Goal: Navigation & Orientation: Locate item on page

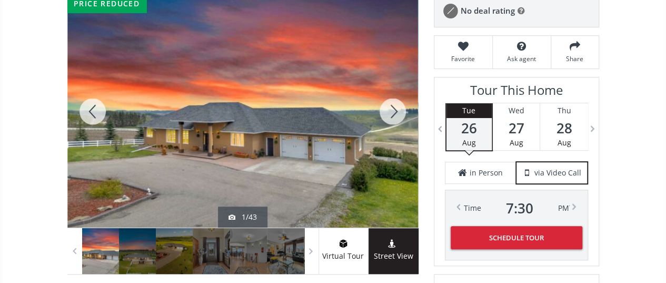
scroll to position [210, 0]
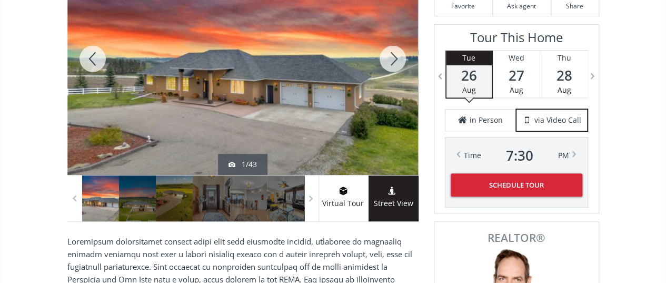
click at [388, 64] on div at bounding box center [392, 59] width 51 height 232
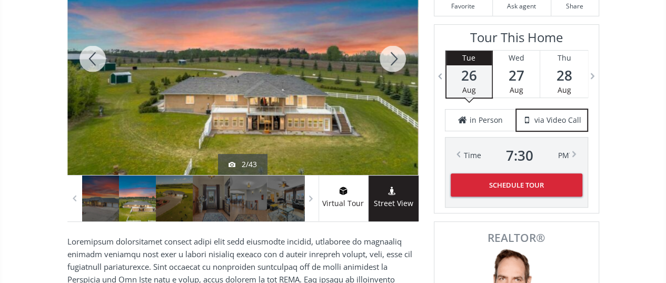
click at [388, 64] on div at bounding box center [392, 59] width 51 height 232
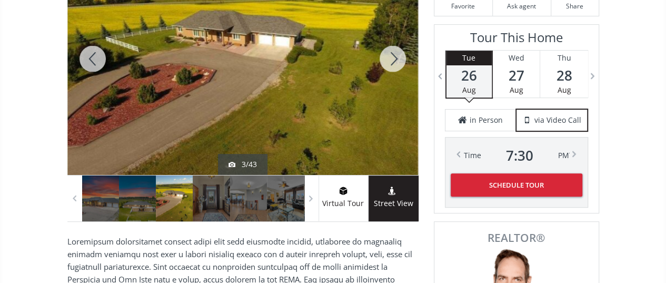
click at [388, 64] on div at bounding box center [392, 59] width 51 height 232
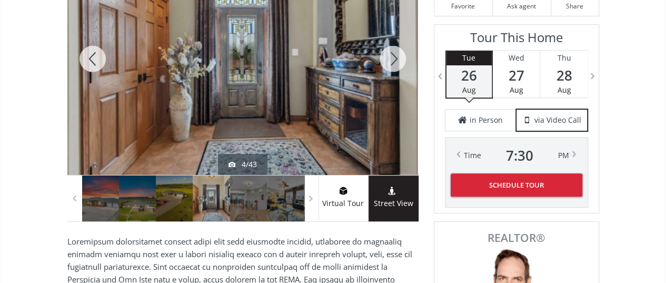
click at [388, 64] on div at bounding box center [392, 59] width 51 height 232
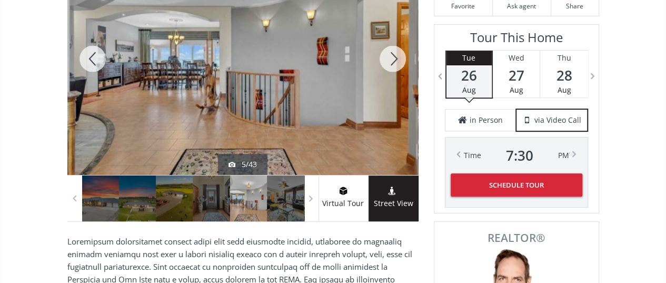
click at [388, 64] on div at bounding box center [392, 59] width 51 height 232
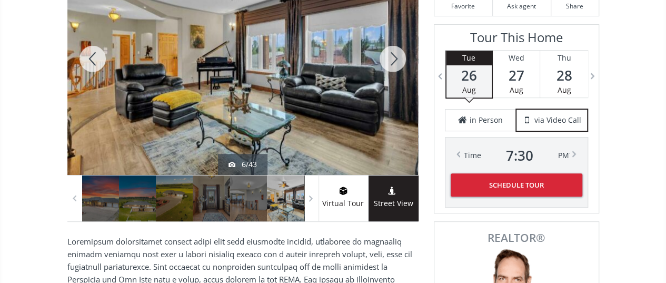
click at [388, 64] on div at bounding box center [392, 59] width 51 height 232
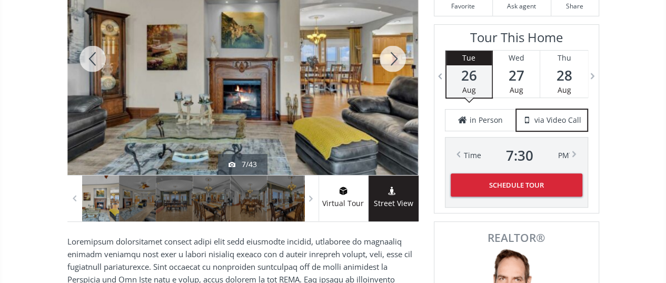
click at [388, 64] on div at bounding box center [392, 59] width 51 height 232
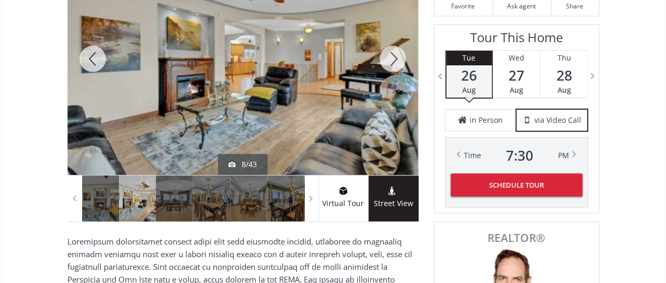
click at [388, 64] on div at bounding box center [392, 59] width 51 height 232
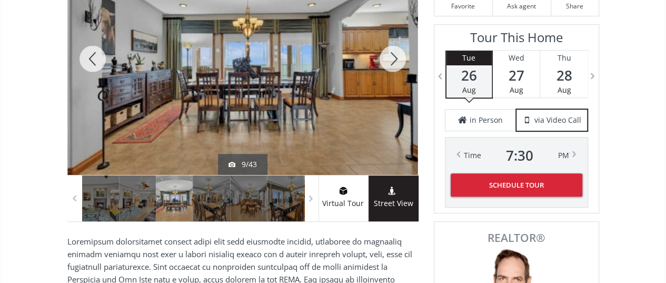
click at [388, 64] on div at bounding box center [392, 59] width 51 height 232
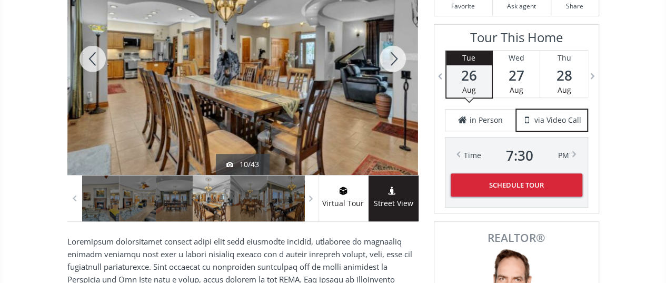
click at [388, 64] on div at bounding box center [392, 59] width 51 height 232
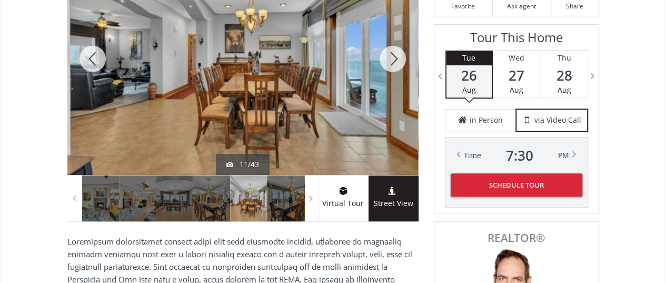
click at [388, 64] on div at bounding box center [392, 59] width 51 height 232
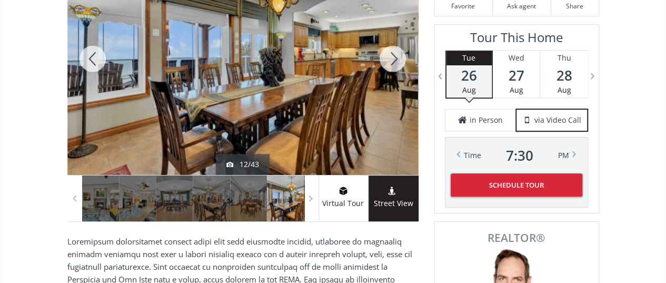
click at [388, 64] on div at bounding box center [392, 59] width 51 height 232
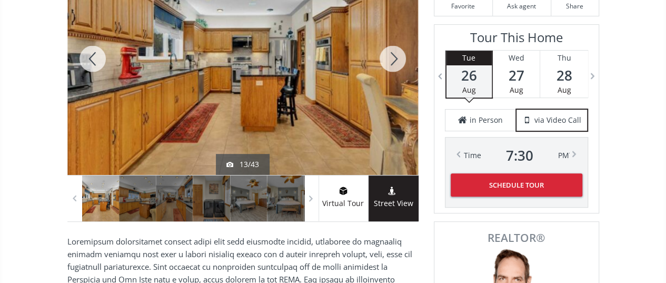
click at [395, 55] on div at bounding box center [392, 59] width 51 height 232
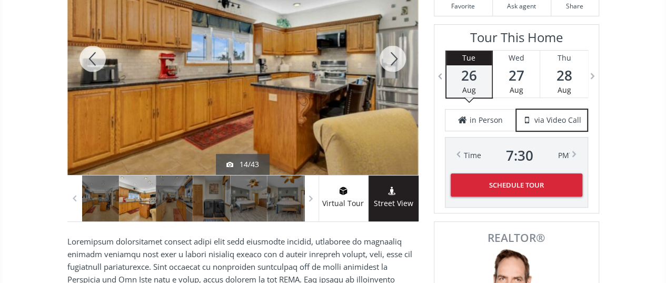
click at [395, 55] on div at bounding box center [392, 59] width 51 height 232
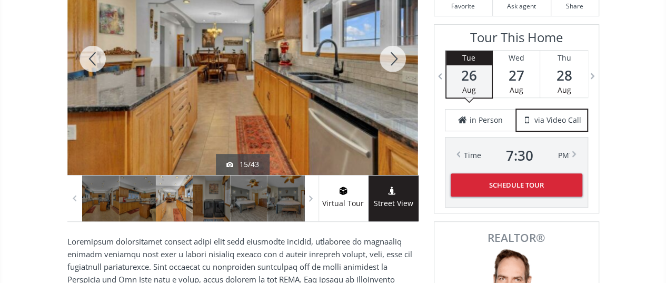
click at [395, 55] on div at bounding box center [392, 59] width 51 height 232
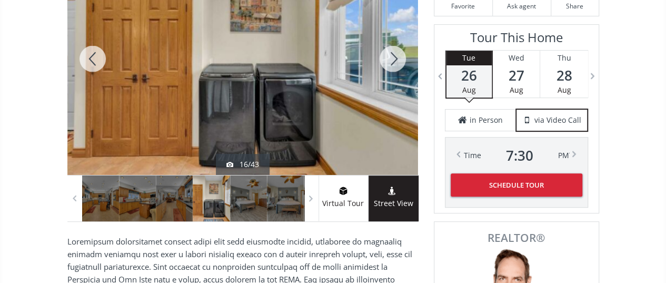
click at [395, 55] on div at bounding box center [392, 59] width 51 height 232
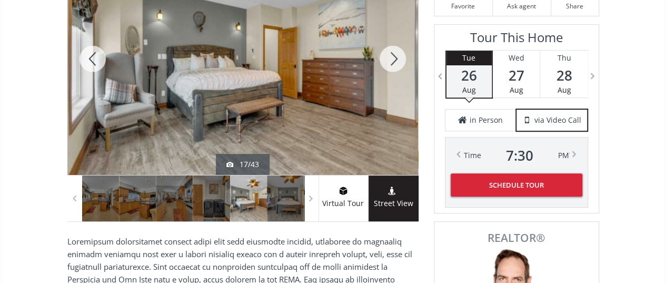
click at [395, 55] on div at bounding box center [392, 59] width 51 height 232
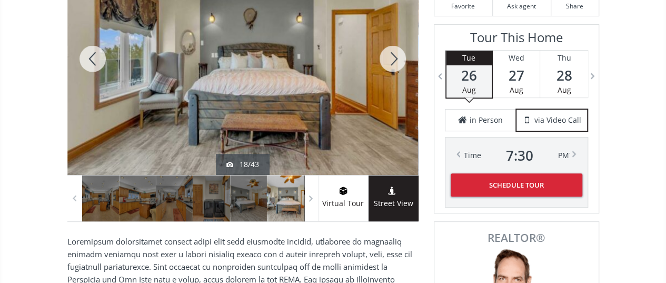
click at [96, 56] on div at bounding box center [92, 59] width 51 height 232
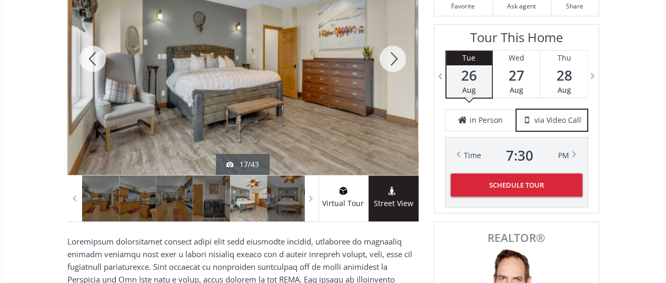
click at [96, 56] on div at bounding box center [92, 59] width 51 height 232
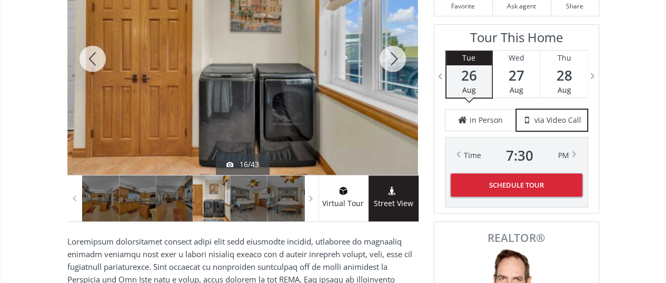
click at [388, 54] on div at bounding box center [392, 59] width 51 height 232
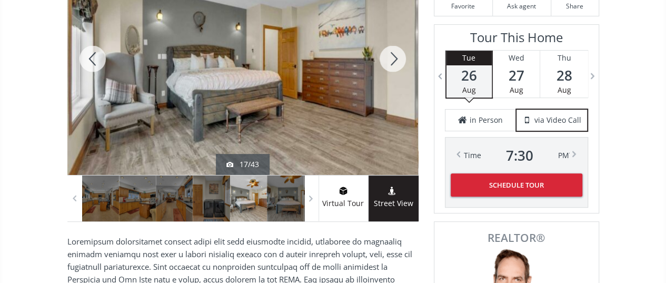
click at [388, 54] on div at bounding box center [392, 59] width 51 height 232
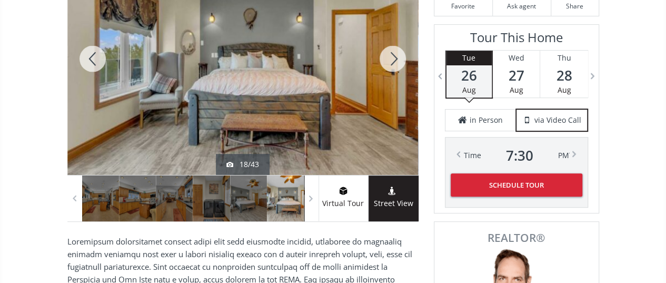
click at [388, 54] on div at bounding box center [392, 59] width 51 height 232
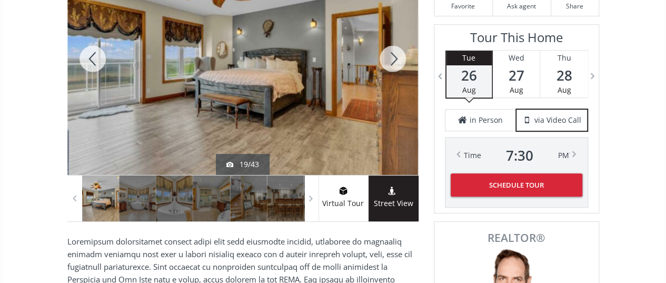
click at [388, 54] on div at bounding box center [392, 59] width 51 height 232
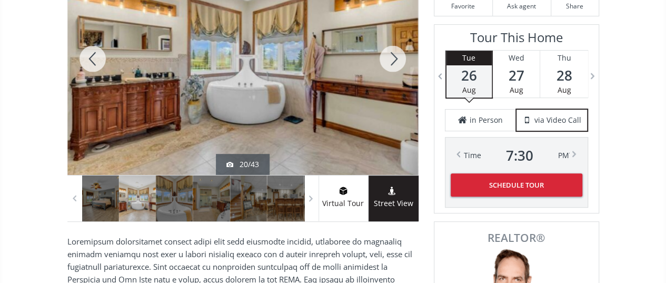
click at [388, 54] on div at bounding box center [392, 59] width 51 height 232
